Goal: Task Accomplishment & Management: Complete application form

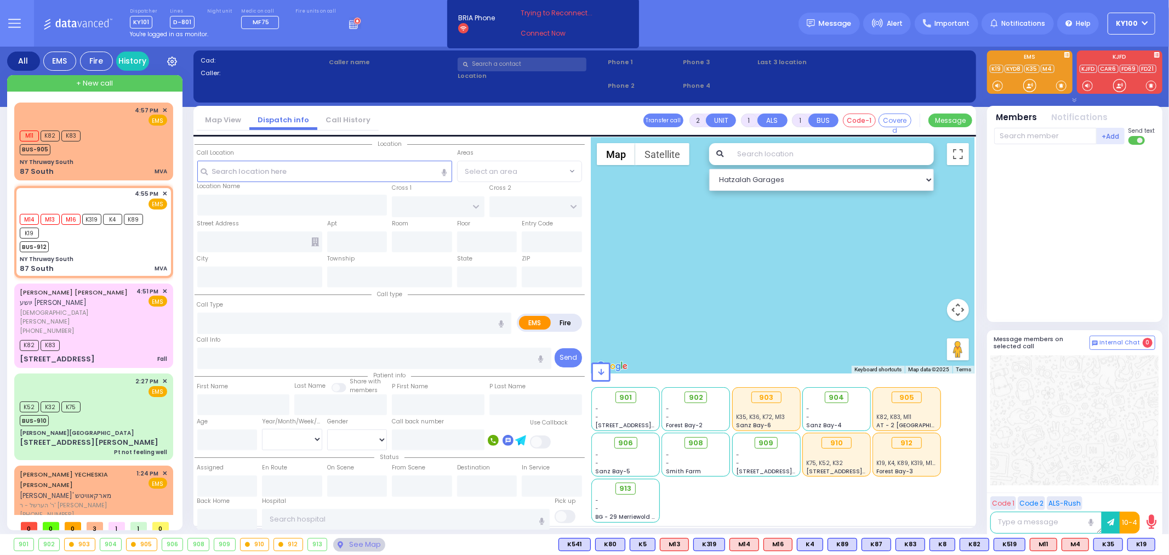
type input "4"
select select
type input "MVA"
radio input "true"
select select
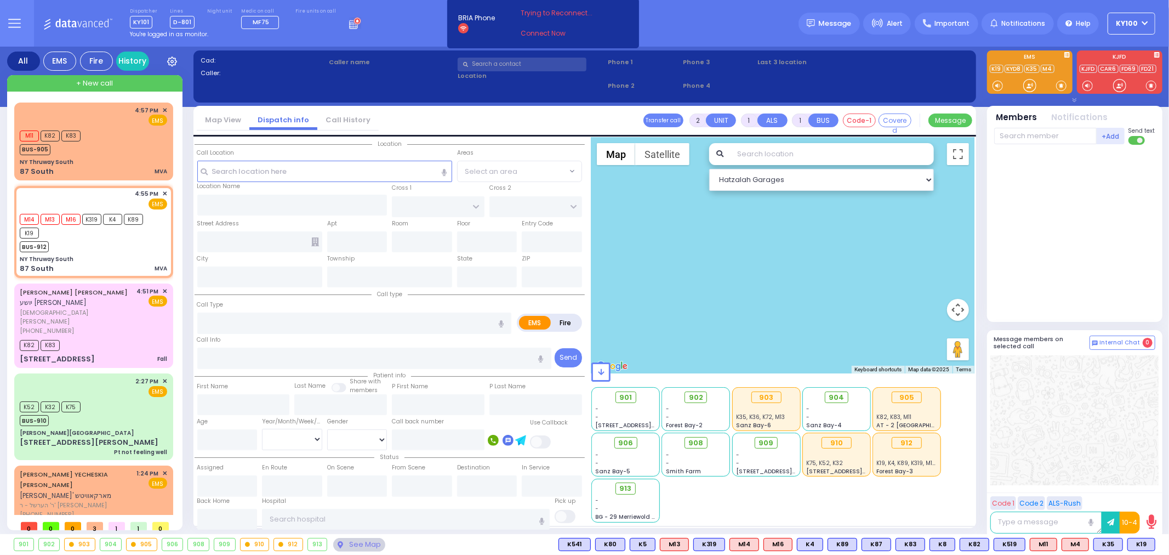
type input "16:55"
select select "Hatzalah Garages"
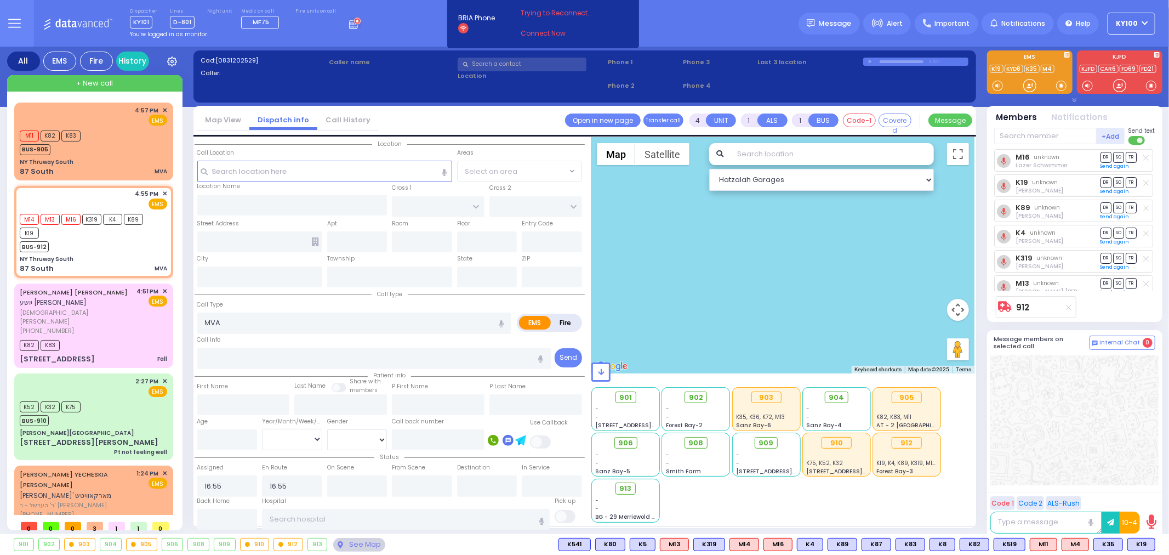
type input "NY Thruway South"
type input "87 South"
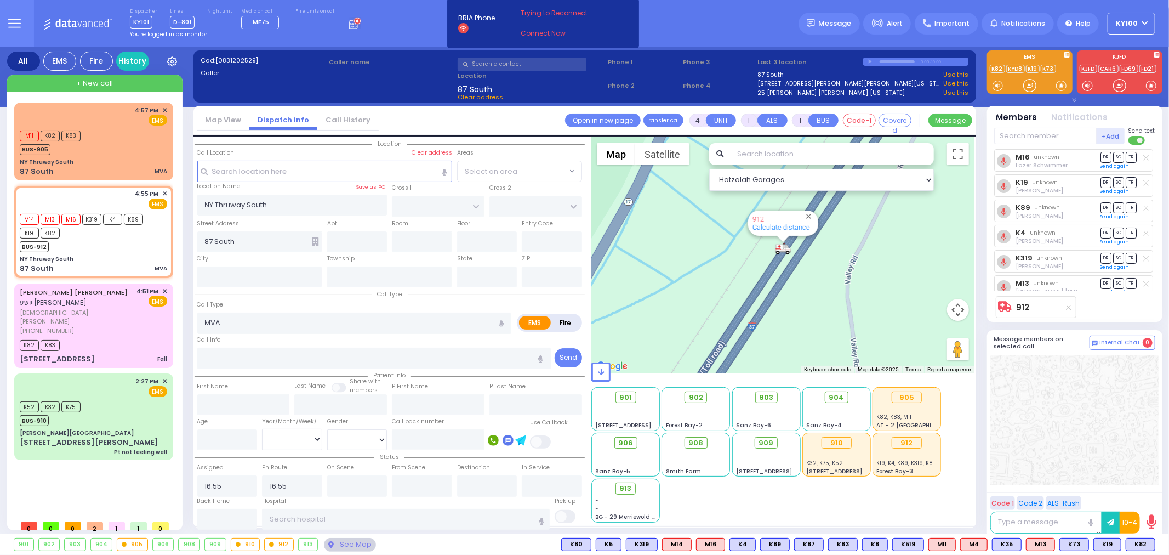
select select
radio input "true"
select select
select select "Hatzalah Garages"
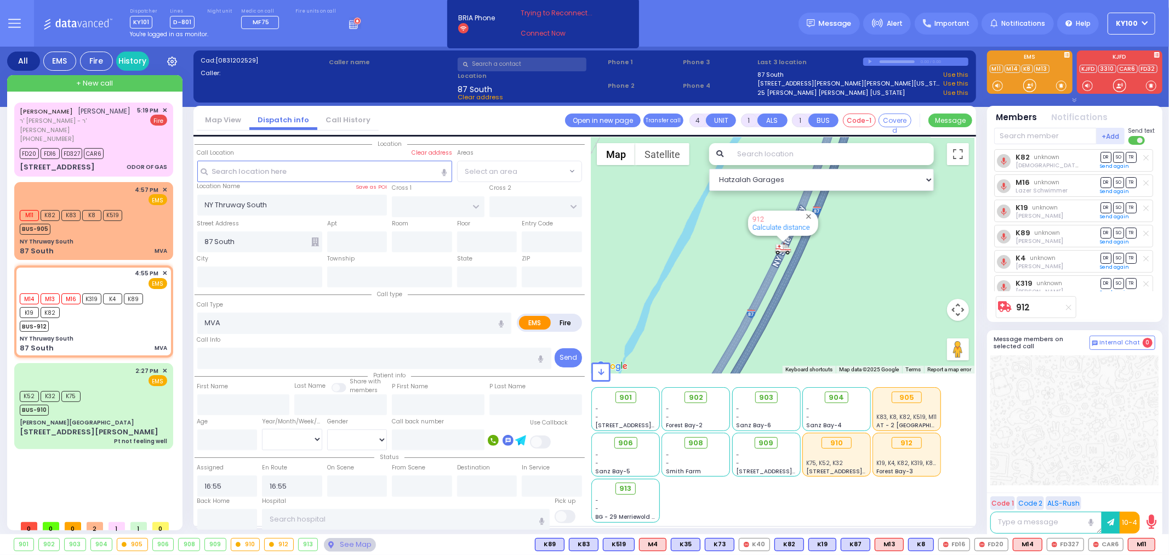
select select
radio input "true"
select select
type input "[US_STATE] State Thruway"
type input "Tuxedo"
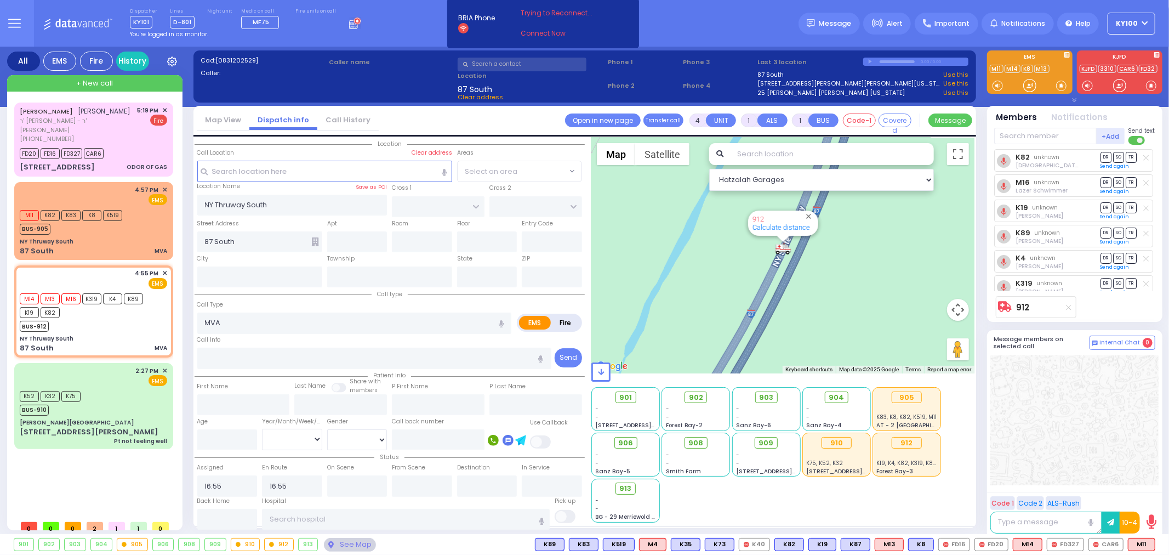
type input "[US_STATE]"
type input "10975"
select select "Hatzalah Garages"
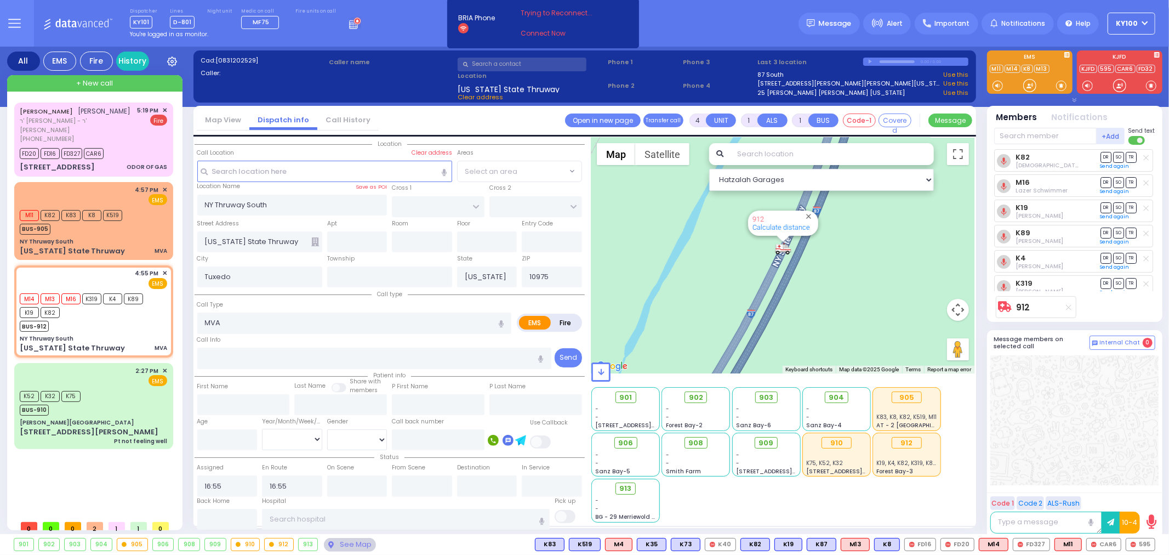
type input "6"
select select
radio input "true"
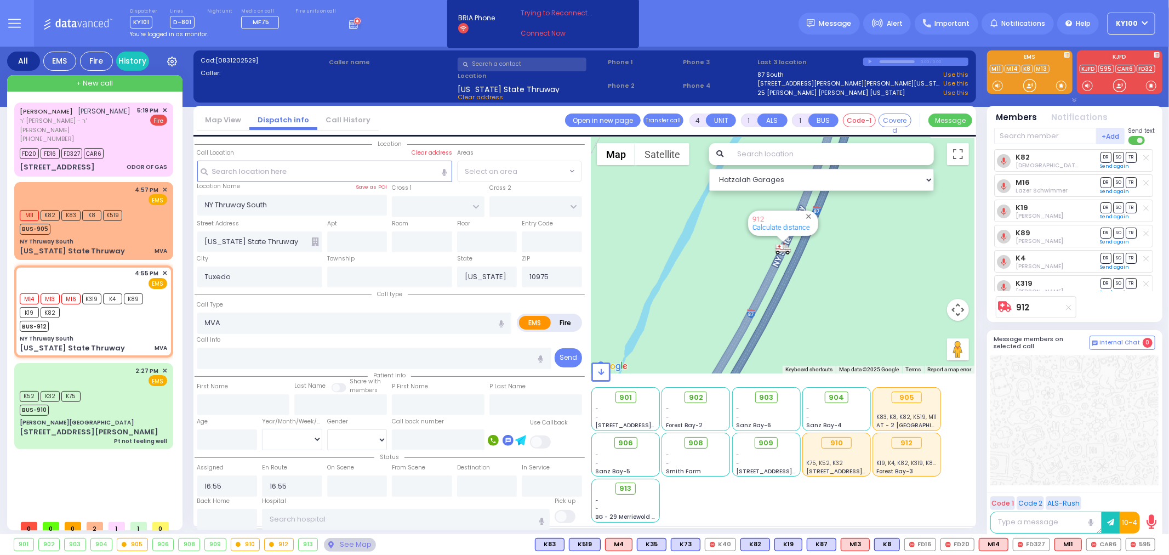
type input "Unknown"
select select "Year"
select select
radio input "true"
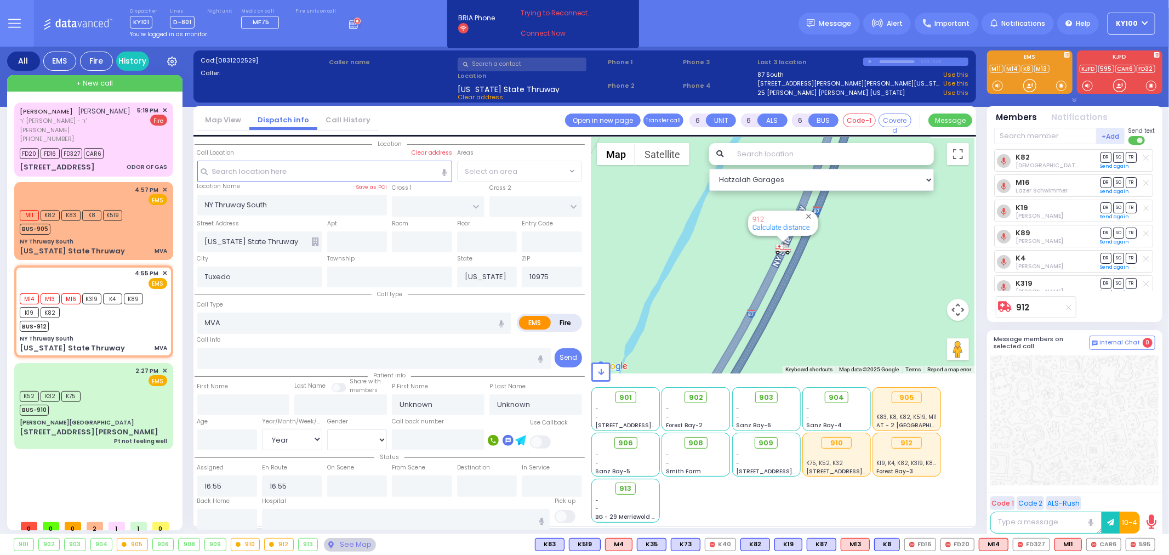
select select "Year"
select select "Hatzalah Garages"
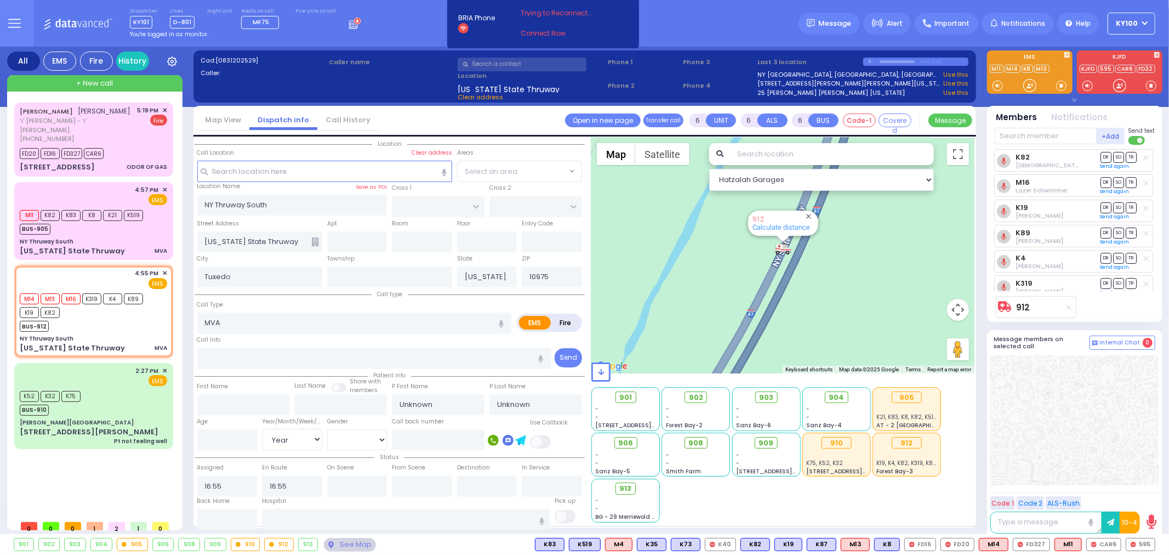
select select
radio input "true"
type input "Wolf"
type input "Greenfield"
type input "24"
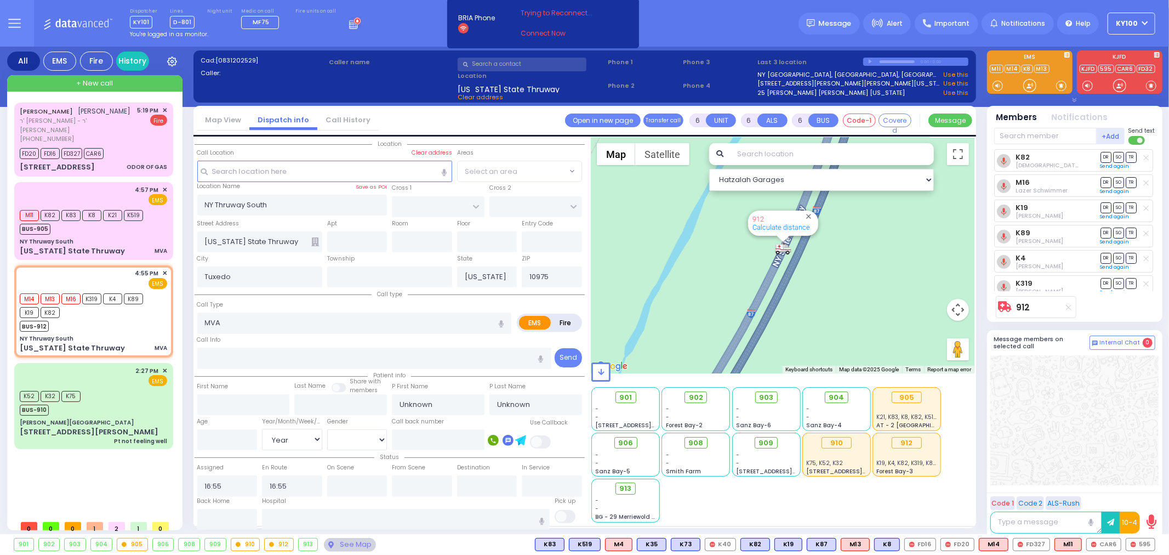
select select "Year"
select select "[DEMOGRAPHIC_DATA]"
select select "Hatzalah Garages"
select select
radio input "true"
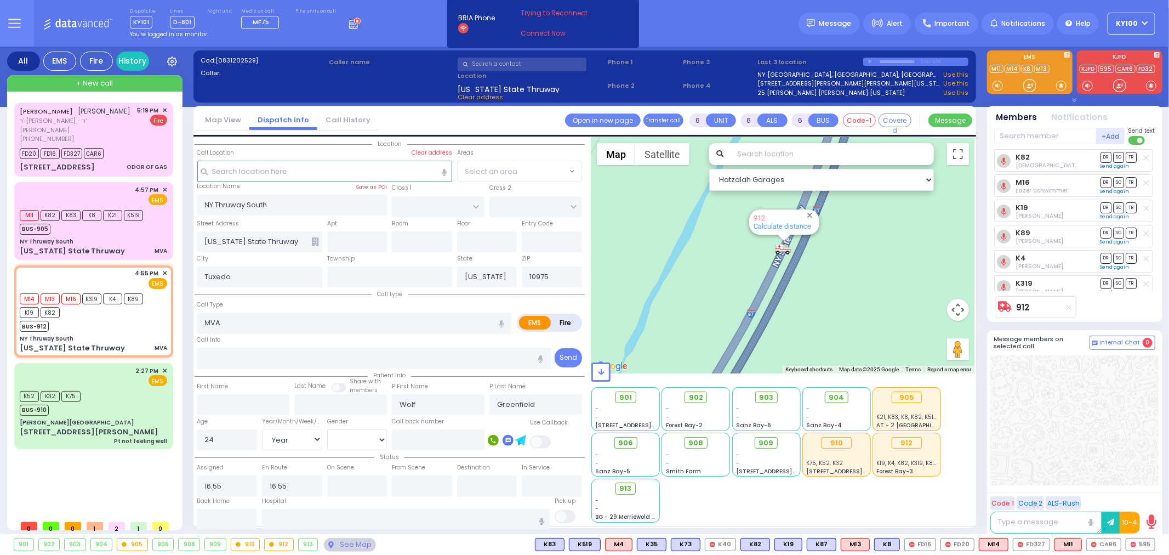
select select "Year"
select select "[DEMOGRAPHIC_DATA]"
select select
radio input "true"
select select "Year"
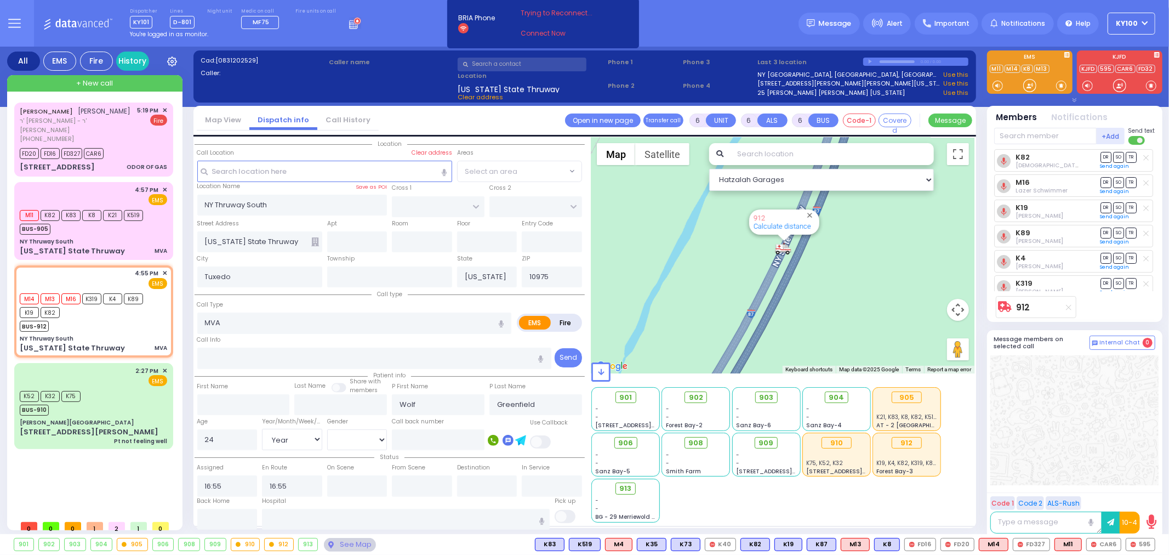
select select "[DEMOGRAPHIC_DATA]"
type input "[GEOGRAPHIC_DATA]"
select select
radio input "true"
select select "Year"
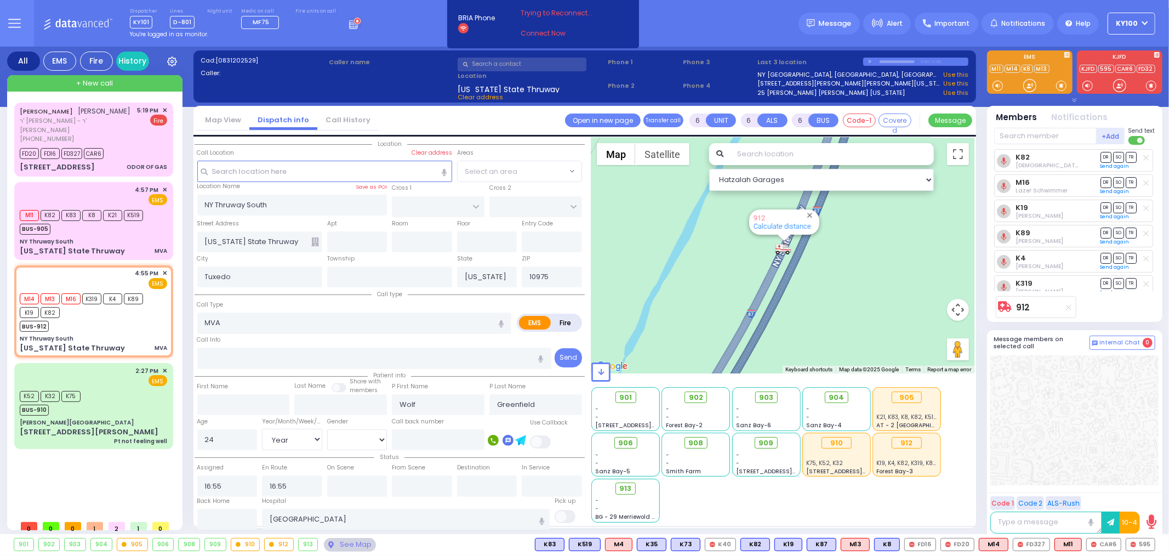
select select "[DEMOGRAPHIC_DATA]"
type input "17:28"
select select
radio input "true"
select select "Year"
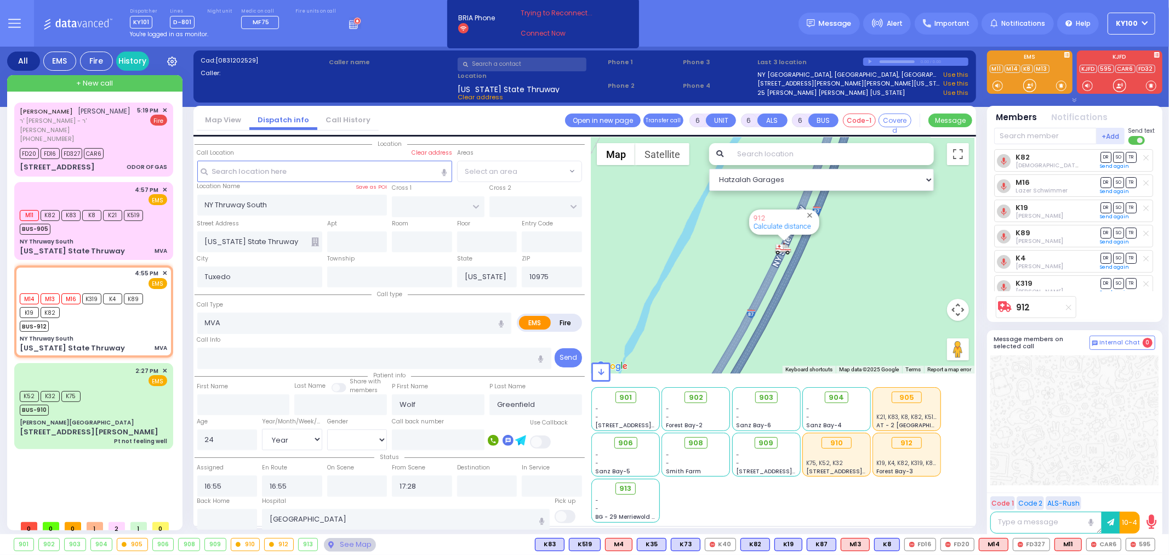
select select
select select "Hatzalah Garages"
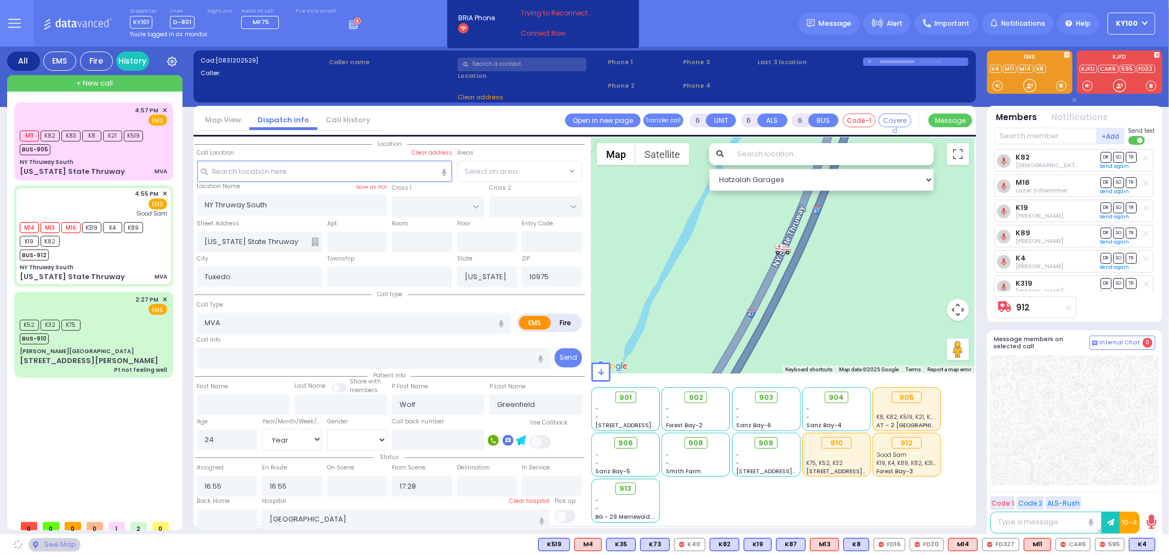
select select
radio input "true"
select select "Year"
select select
radio input "true"
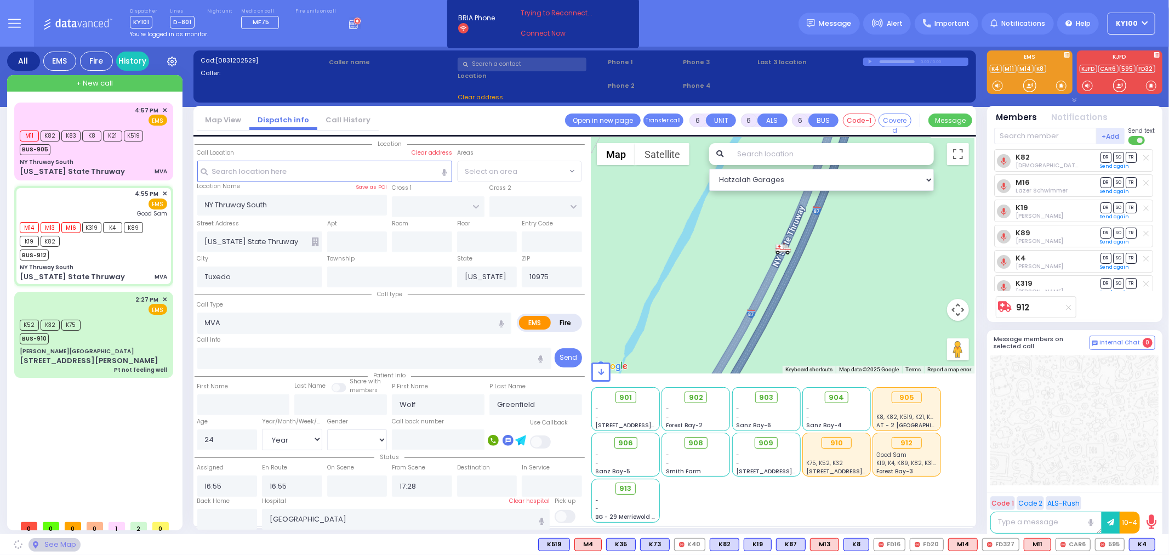
select select "Year"
type input "17:10"
select select
radio input "true"
select select "Year"
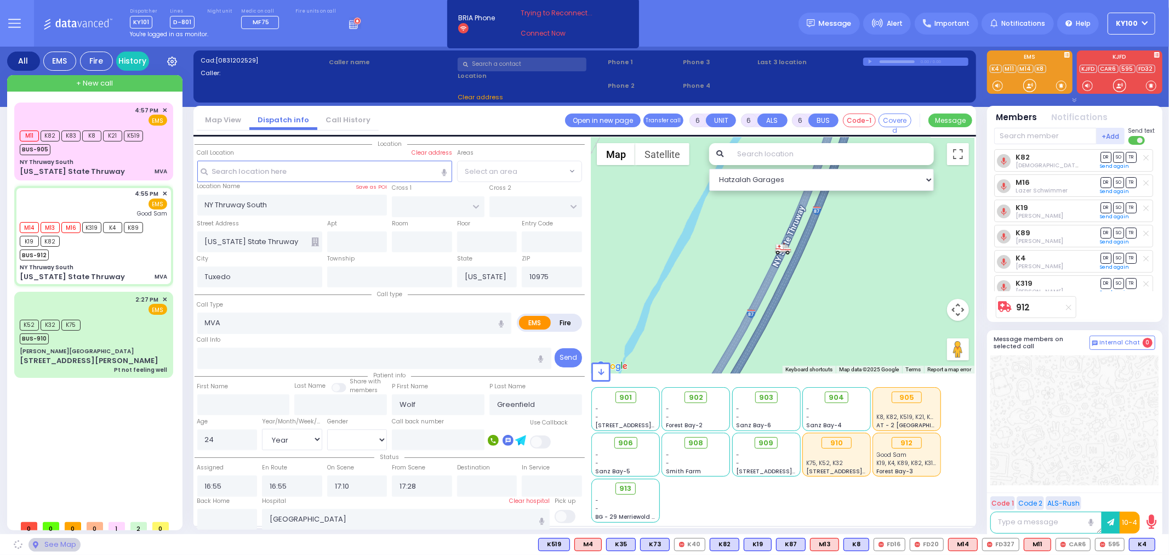
select select "[DEMOGRAPHIC_DATA]"
select select
radio input "true"
select select "Year"
select select "[DEMOGRAPHIC_DATA]"
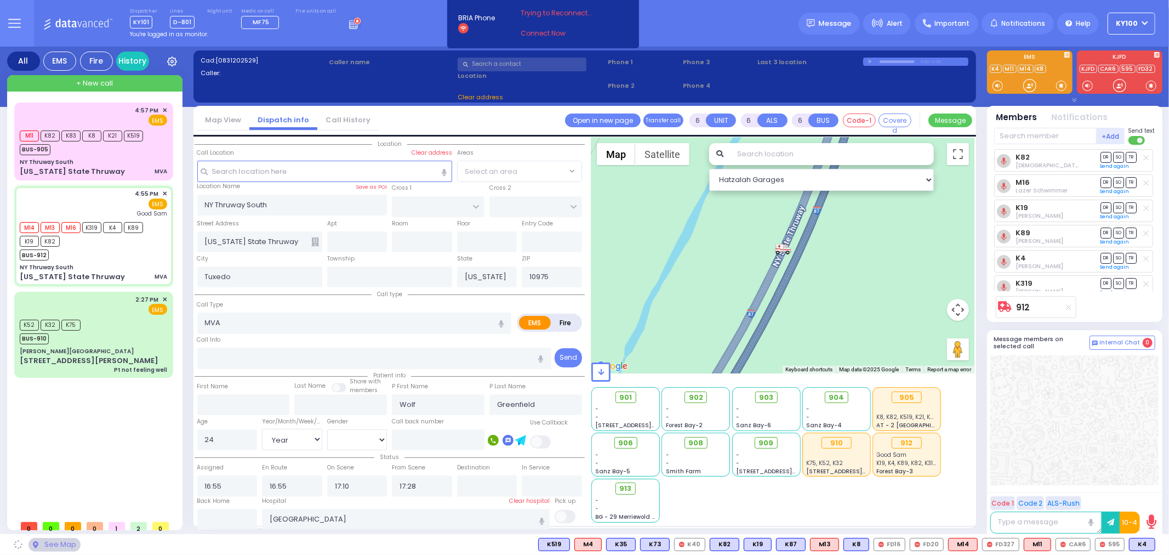
select select "Hatzalah Garages"
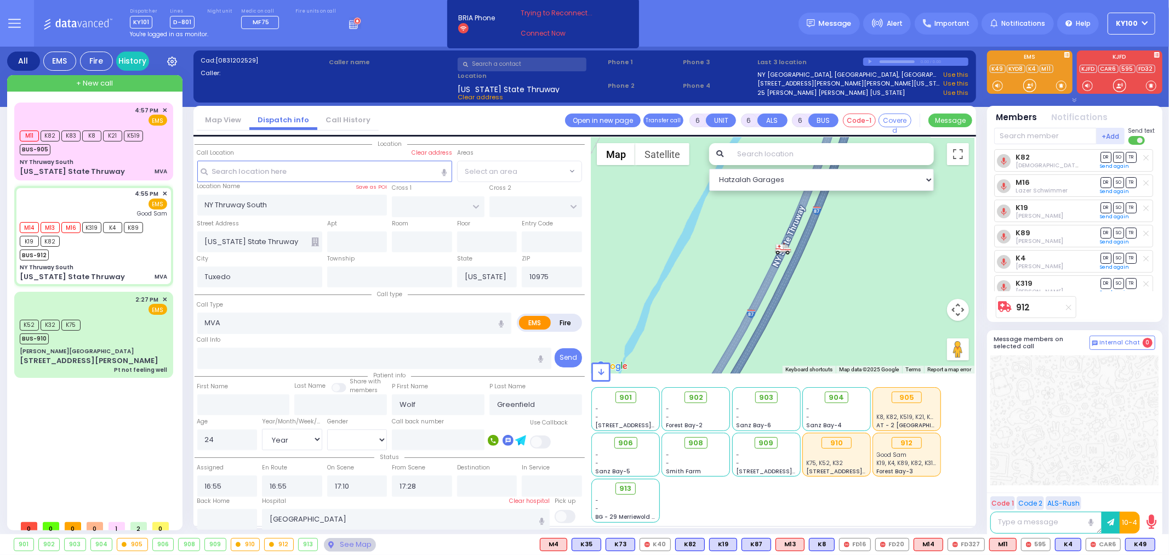
select select
radio input "true"
select select "Year"
select select "[DEMOGRAPHIC_DATA]"
select select "Hatzalah Garages"
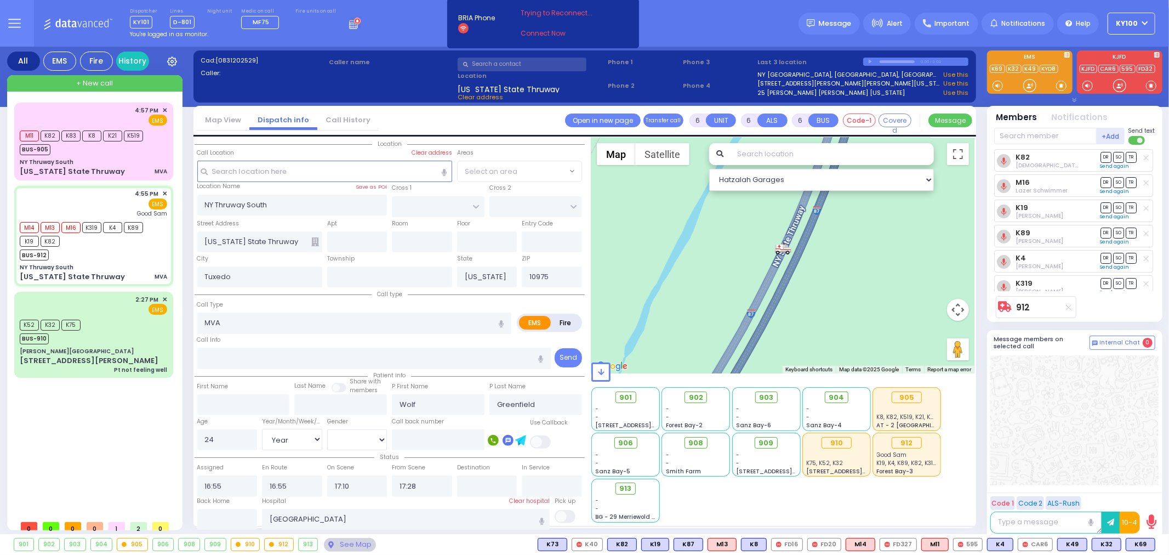
select select
radio input "true"
select select "Year"
select select "[DEMOGRAPHIC_DATA]"
select select "Hatzalah Garages"
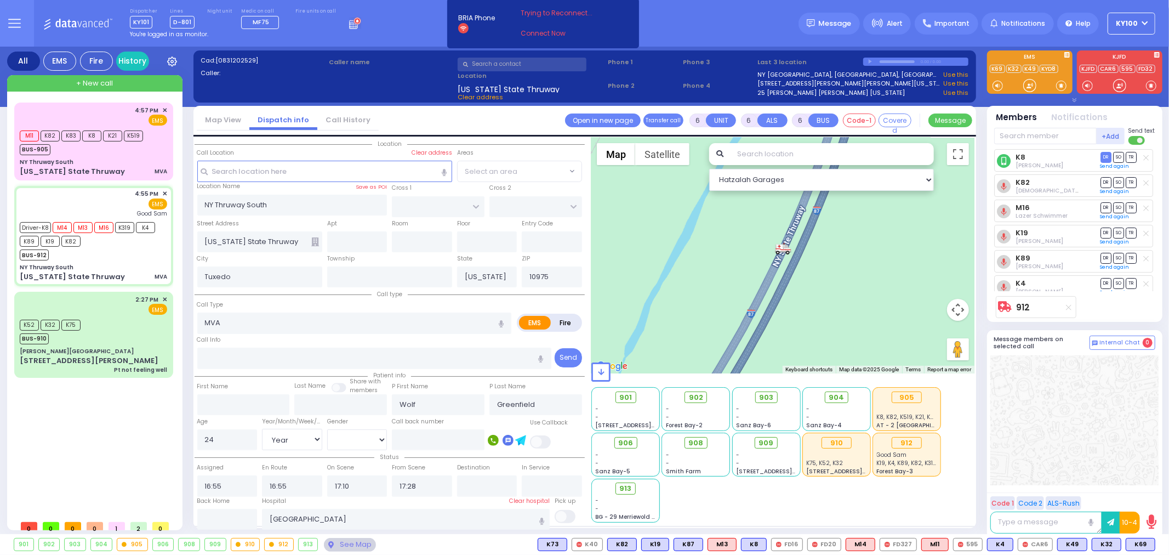
select select
radio input "true"
select select "Year"
select select "[DEMOGRAPHIC_DATA]"
select select
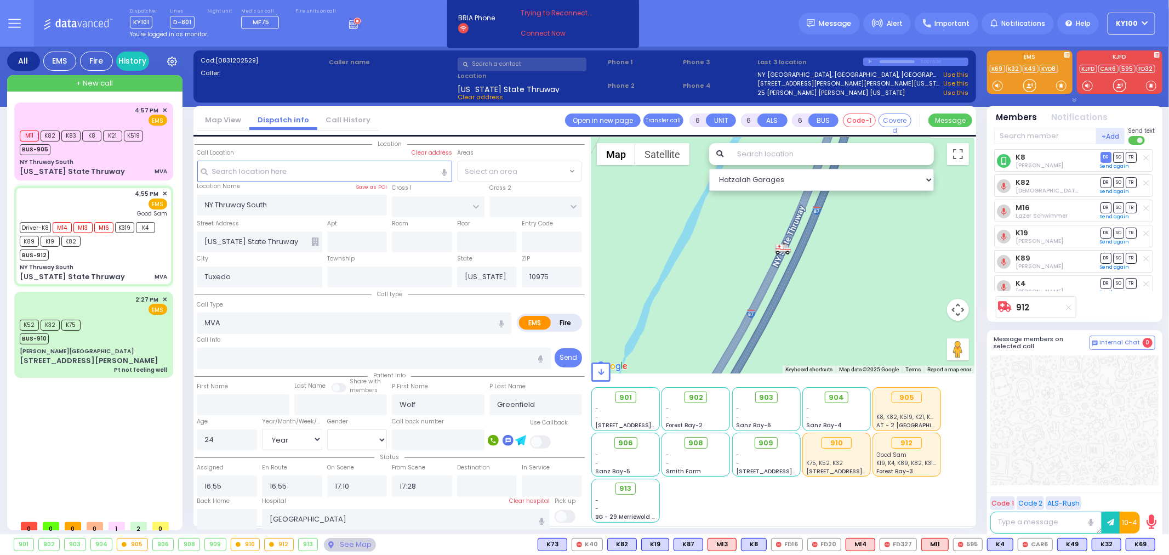
radio input "true"
select select "Year"
select select "[DEMOGRAPHIC_DATA]"
select select
radio input "true"
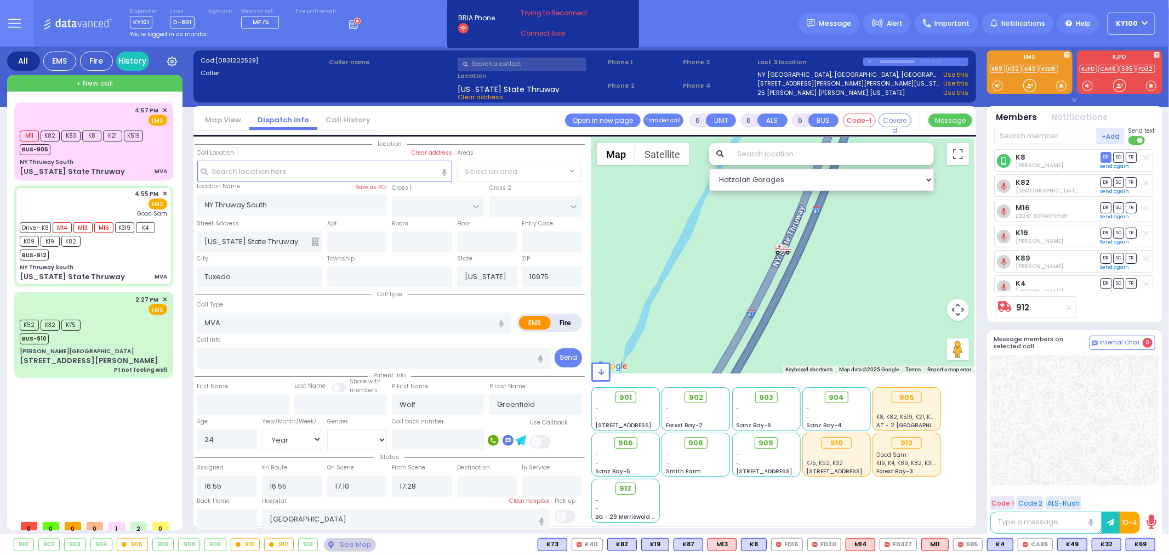
select select "Year"
select select "[DEMOGRAPHIC_DATA]"
select select "Hatzalah Garages"
select select
radio input "true"
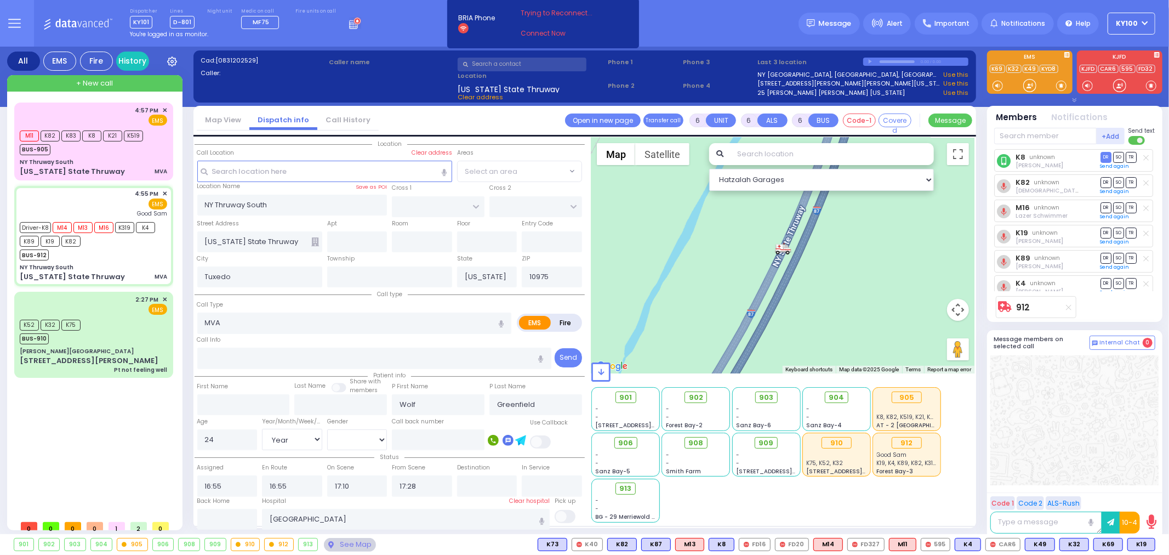
select select "Year"
select select "[DEMOGRAPHIC_DATA]"
select select
radio input "true"
select select "Year"
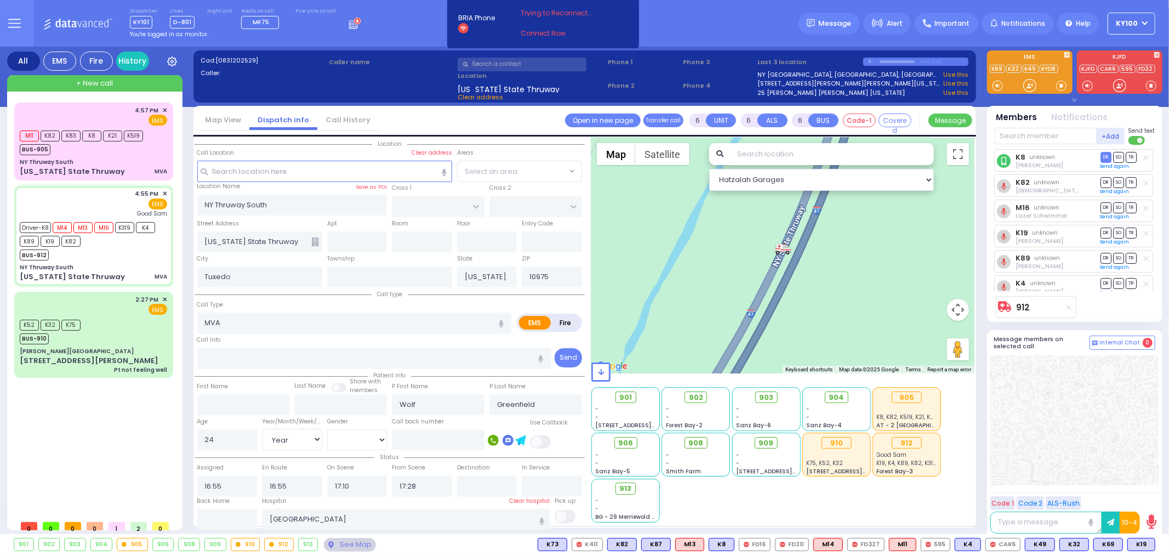
select select "[DEMOGRAPHIC_DATA]"
select select
radio input "true"
select select "Year"
select select "[DEMOGRAPHIC_DATA]"
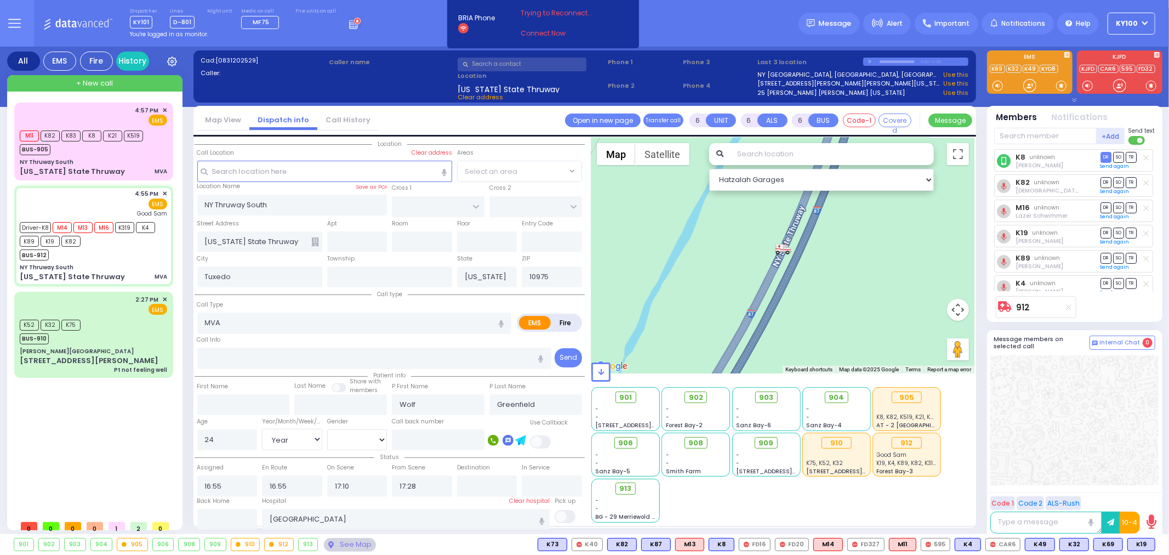
select select
radio input "true"
select select "Year"
select select "[DEMOGRAPHIC_DATA]"
select select "Hatzalah Garages"
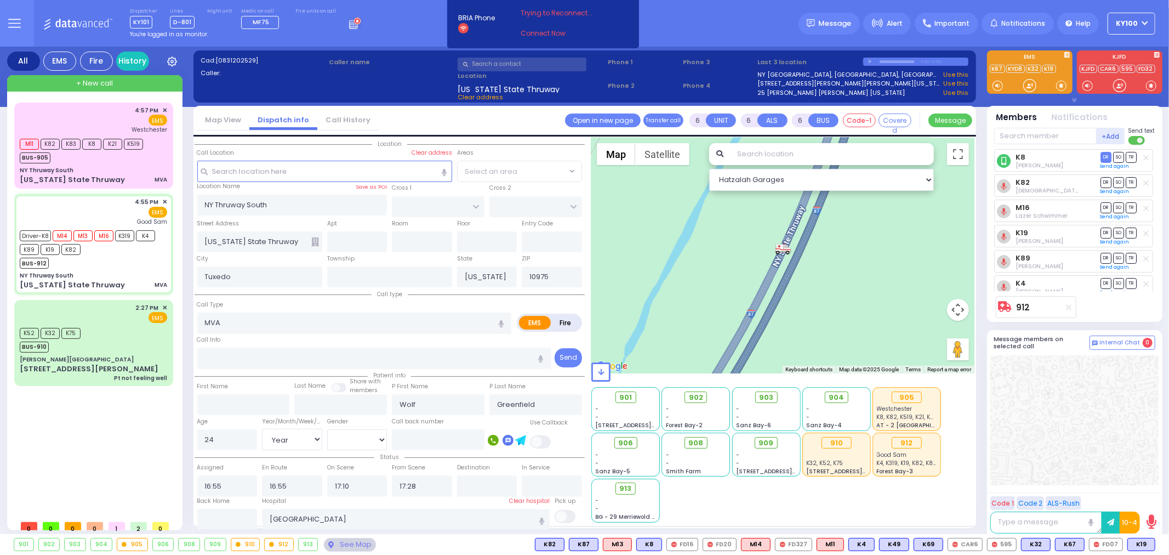
select select
radio input "true"
select select "Year"
select select "[DEMOGRAPHIC_DATA]"
select select "Hatzalah Garages"
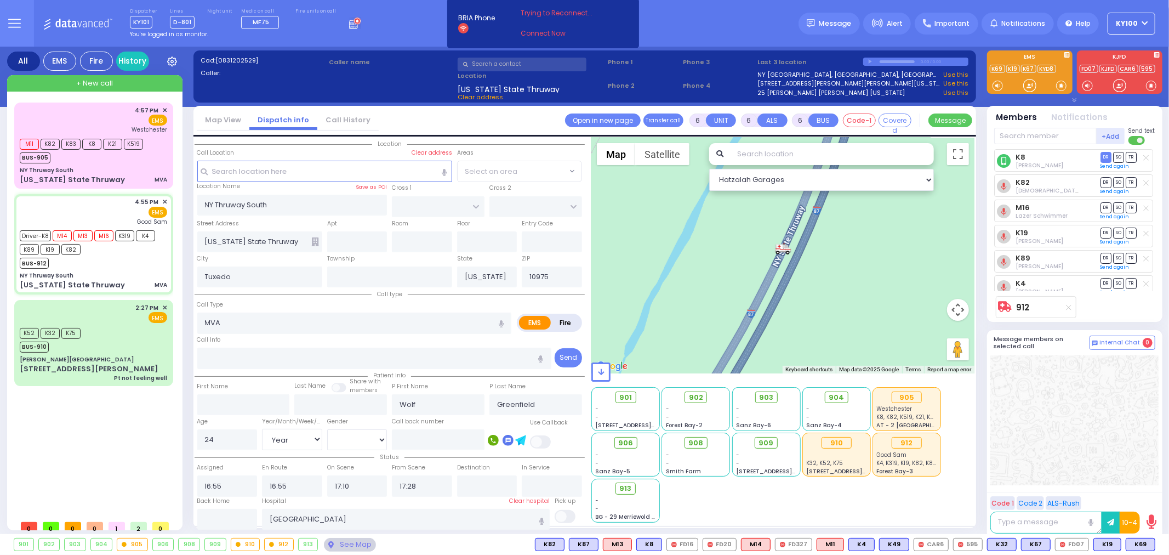
select select
radio input "true"
select select "Year"
select select "[DEMOGRAPHIC_DATA]"
select select "Hatzalah Garages"
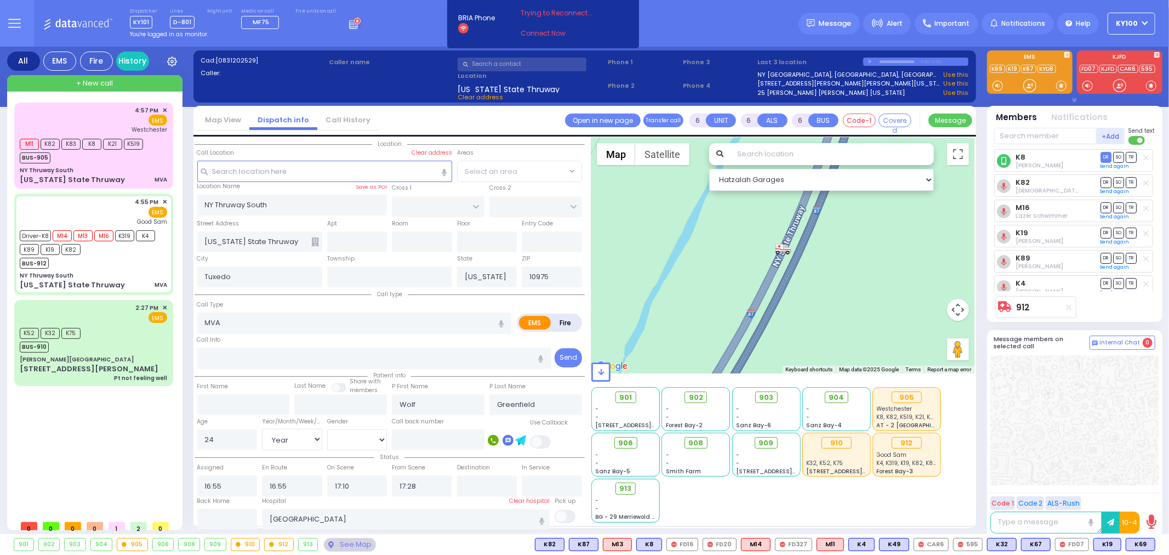
select select
radio input "true"
select select "Year"
select select "[DEMOGRAPHIC_DATA]"
select select
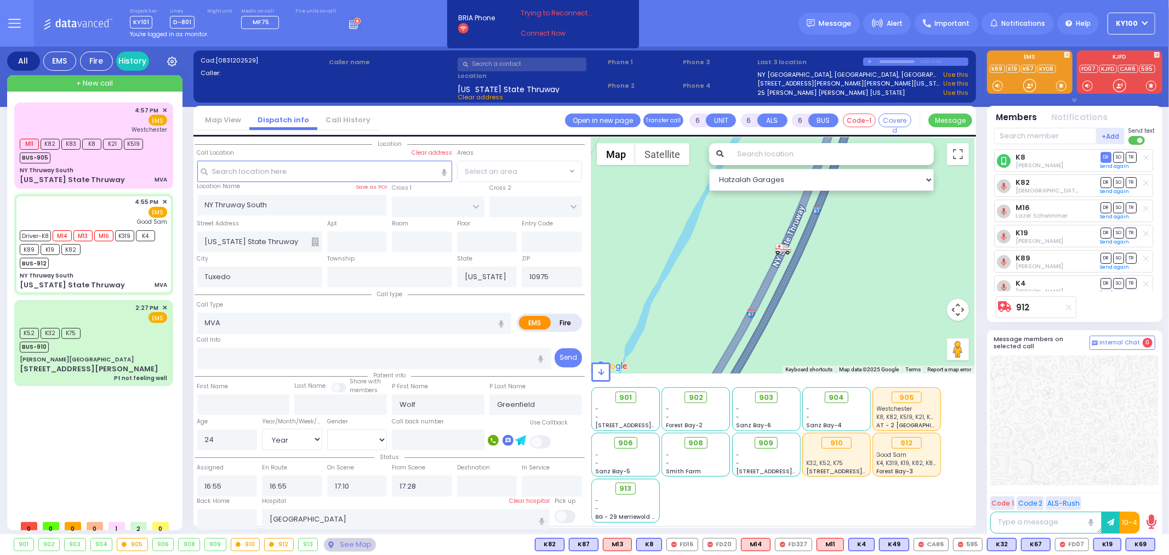
radio input "true"
select select "Year"
select select "[DEMOGRAPHIC_DATA]"
select select "Hatzalah Garages"
select select
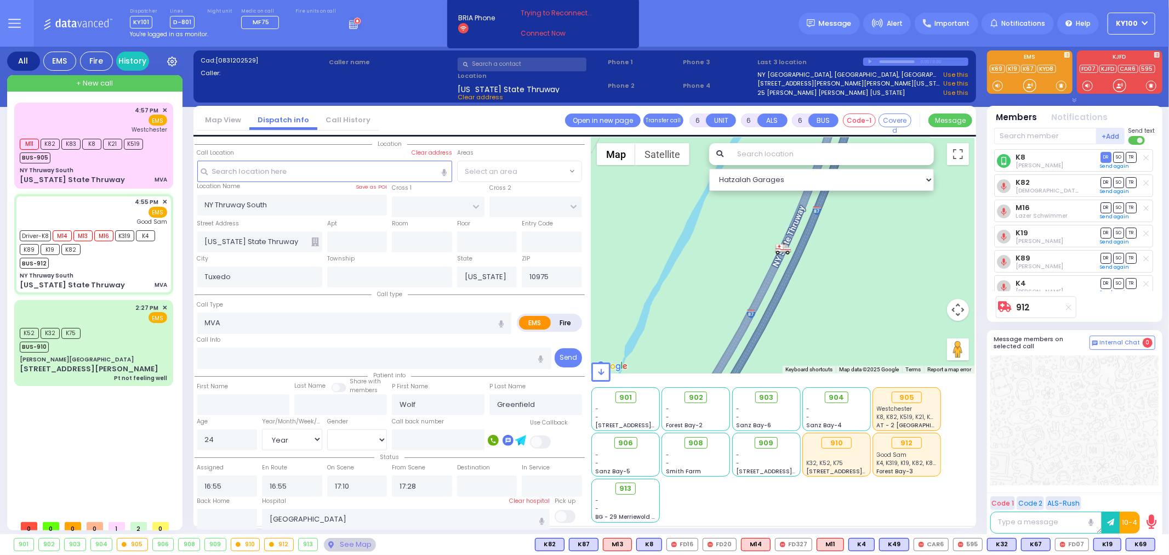
radio input "true"
select select "Year"
select select "[DEMOGRAPHIC_DATA]"
select select
radio input "true"
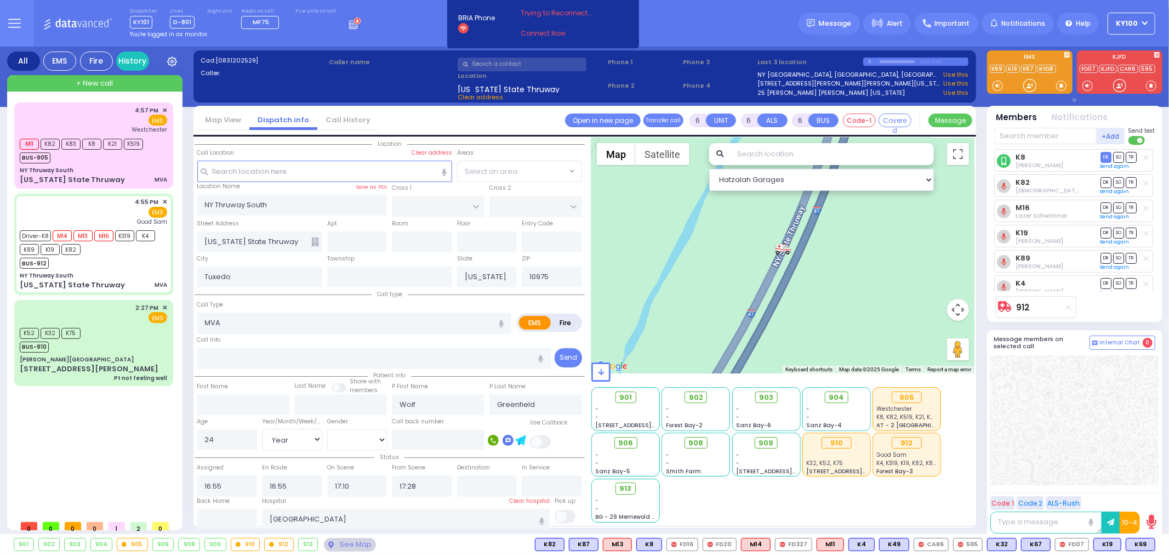
select select "Year"
select select "[DEMOGRAPHIC_DATA]"
type input "18:20"
type input "18:30"
select select "Hatzalah Garages"
